Goal: Submit feedback/report problem: Leave review/rating

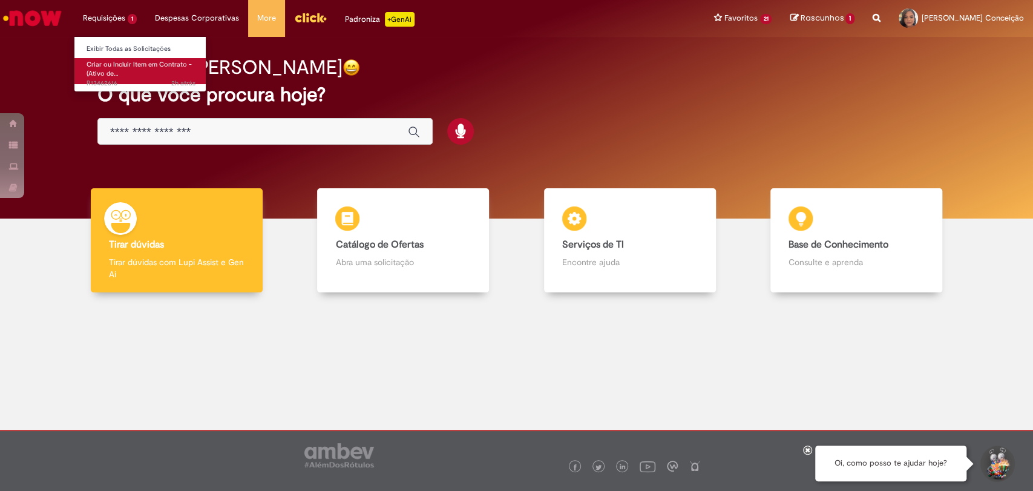
click at [116, 60] on span "Criar ou Incluir Item em Contrato - (Ativo de…" at bounding box center [139, 69] width 105 height 19
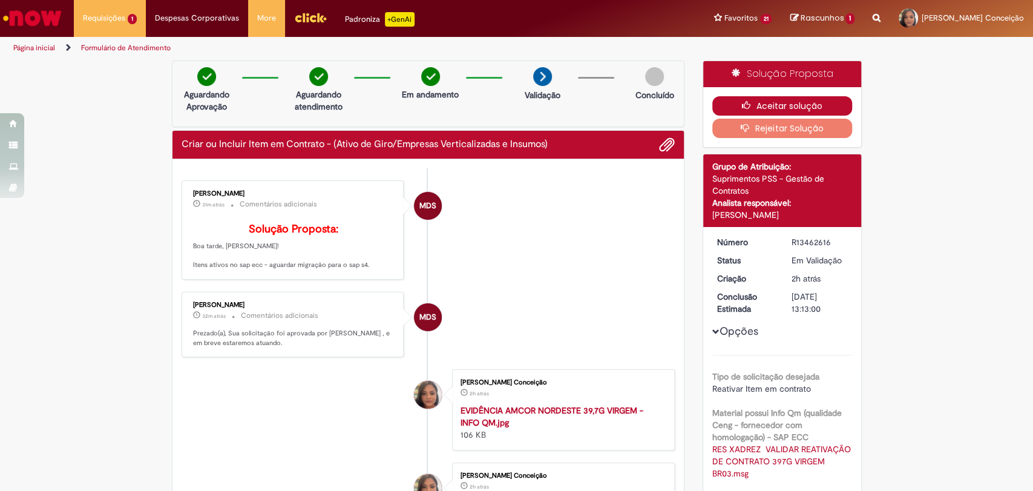
click at [759, 103] on button "Aceitar solução" at bounding box center [782, 105] width 140 height 19
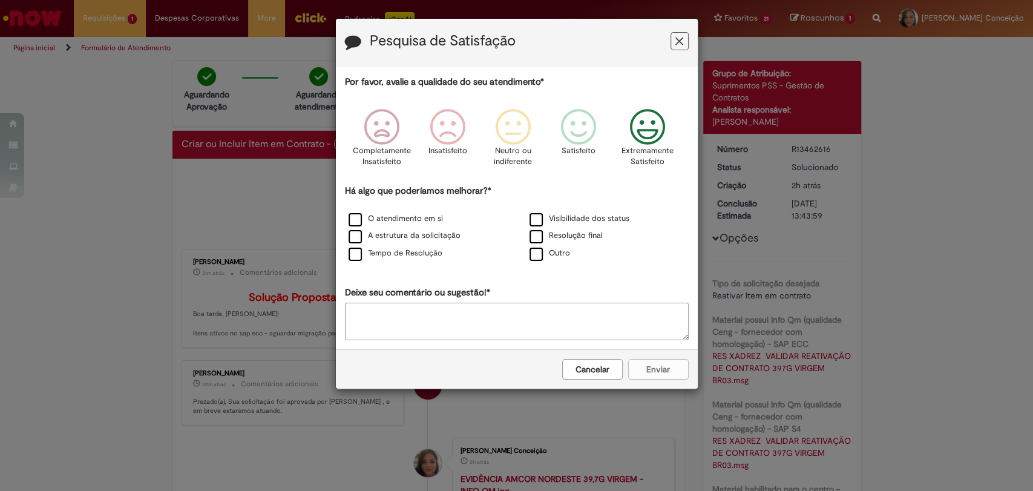
click at [651, 165] on p "Extremamente Satisfeito" at bounding box center [648, 156] width 52 height 22
click at [413, 208] on div "Há algo que poderíamos melhorar?* O atendimento em si Visibilidade dos status A…" at bounding box center [517, 224] width 344 height 78
click at [392, 240] on label "A estrutura da solicitação" at bounding box center [405, 235] width 112 height 11
click at [394, 221] on label "O atendimento em si" at bounding box center [396, 218] width 94 height 11
click at [637, 372] on button "Enviar" at bounding box center [658, 369] width 61 height 21
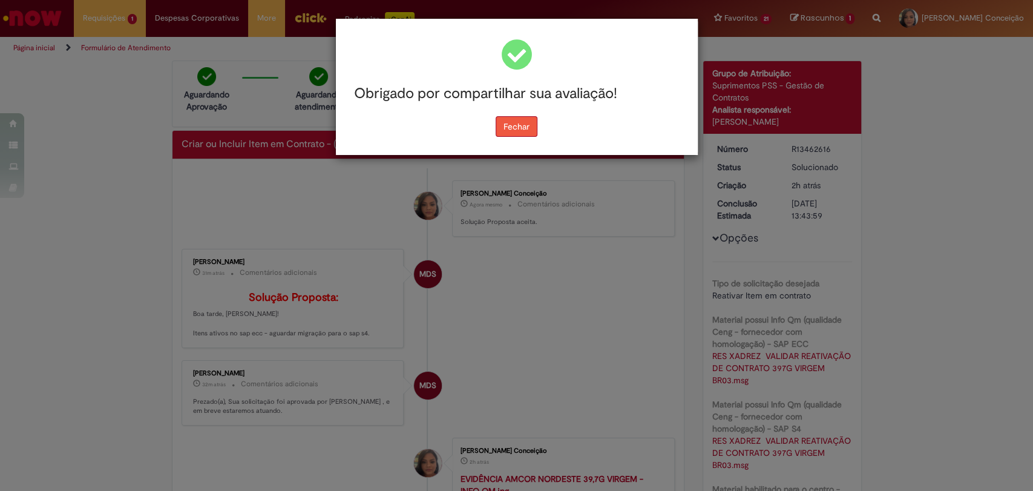
click at [523, 120] on button "Fechar" at bounding box center [517, 126] width 42 height 21
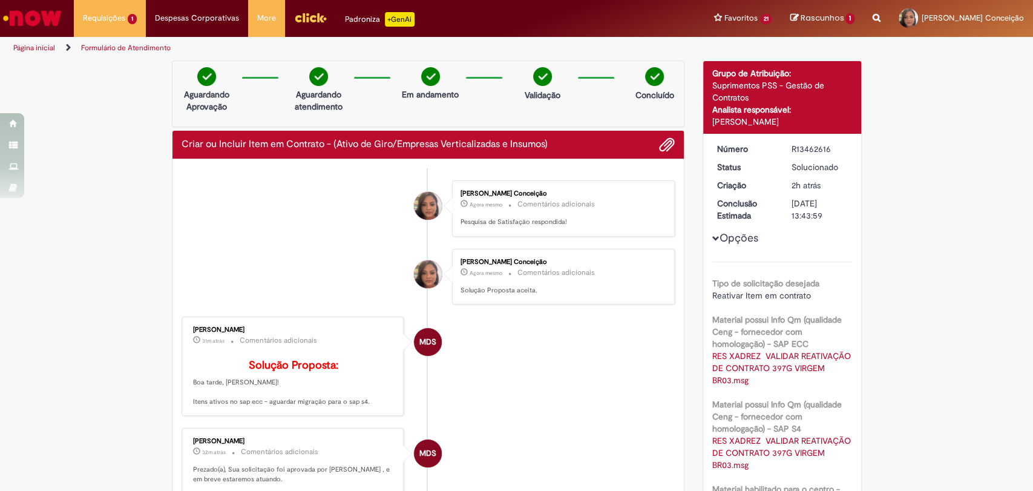
click at [245, 287] on li "[PERSON_NAME] Conceição Agora mesmo Agora mesmo Comentários adicionais Solução …" at bounding box center [429, 277] width 494 height 56
